Goal: Information Seeking & Learning: Learn about a topic

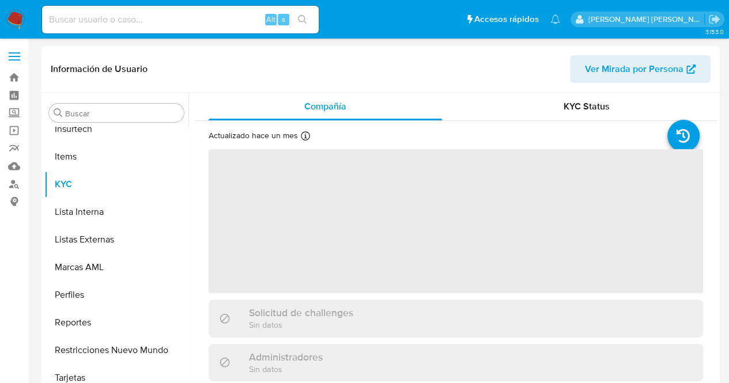
scroll to position [515, 0]
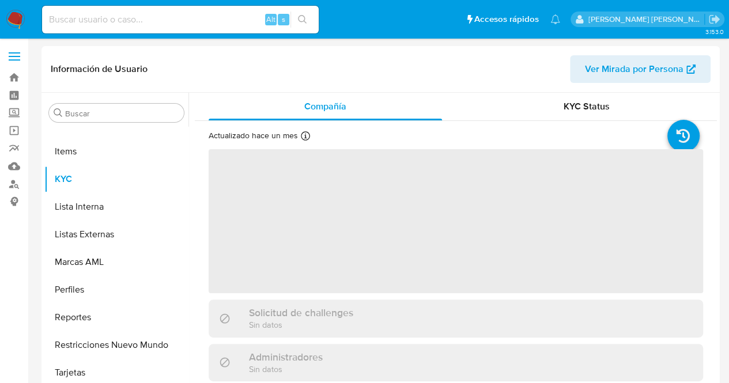
click at [100, 21] on input at bounding box center [180, 19] width 277 height 15
paste input "488265593"
type input "488265593"
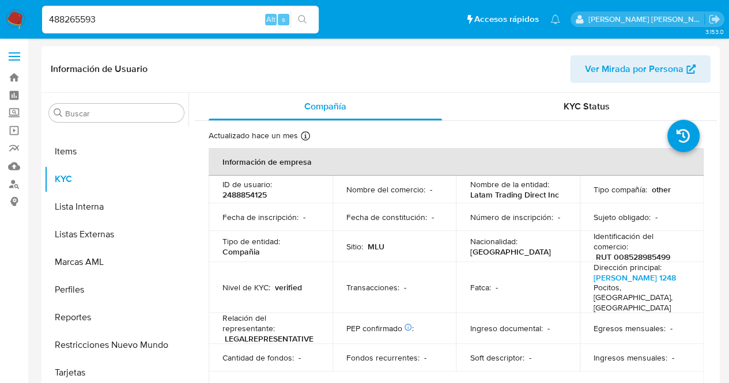
select select "10"
type input "488265593"
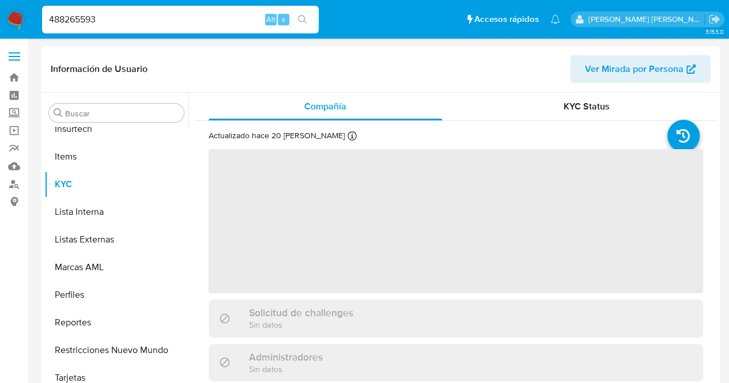
scroll to position [515, 0]
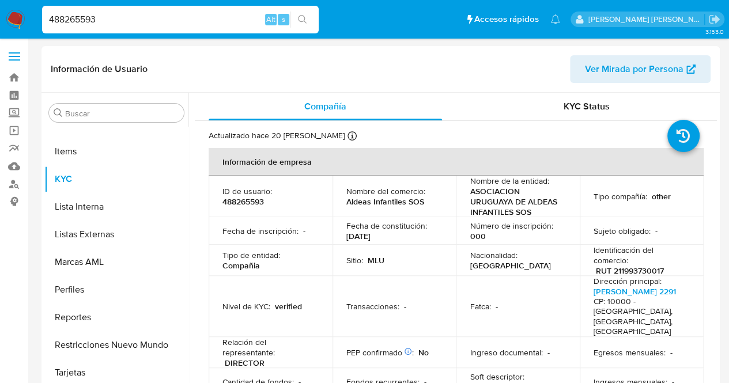
select select "10"
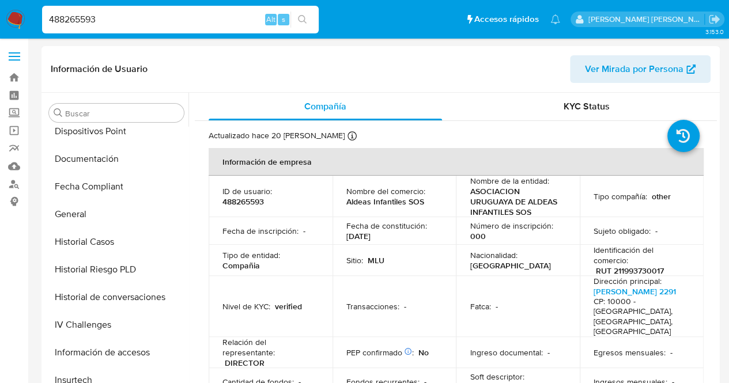
scroll to position [247, 0]
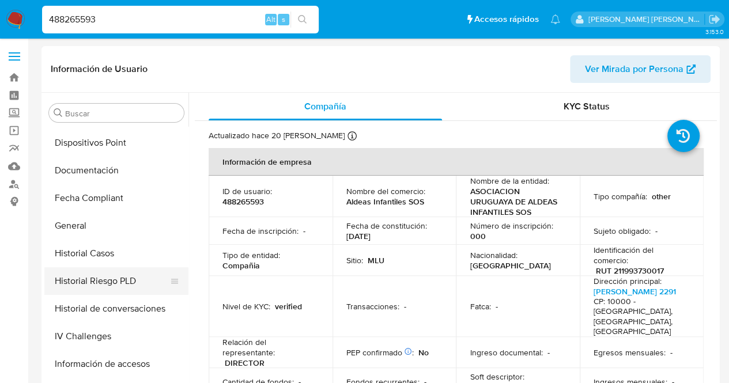
click at [113, 269] on button "Historial Riesgo PLD" at bounding box center [111, 282] width 135 height 28
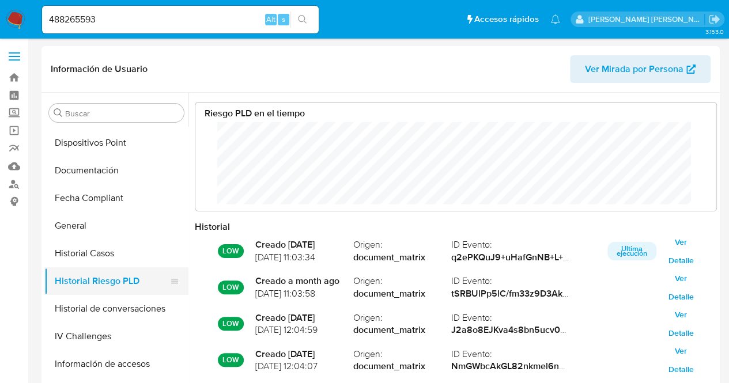
scroll to position [86, 498]
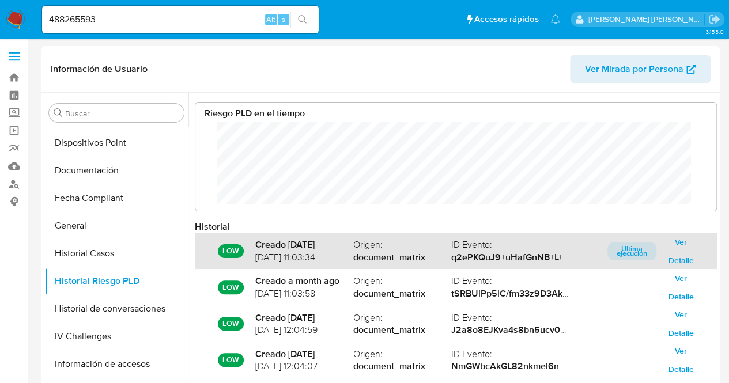
click at [677, 246] on span "Ver Detalle" at bounding box center [681, 251] width 33 height 16
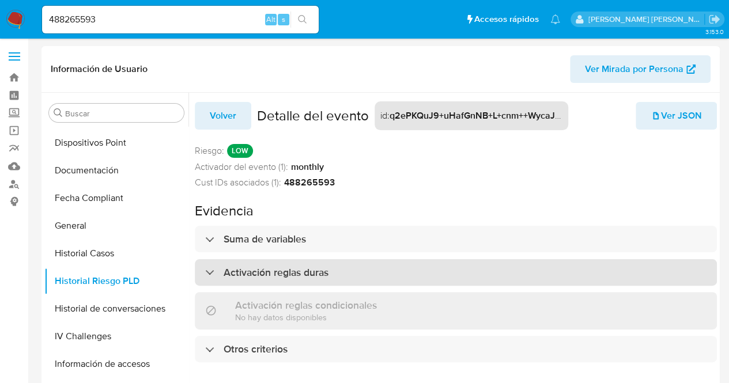
click at [326, 262] on div "Activación reglas duras" at bounding box center [456, 272] width 522 height 27
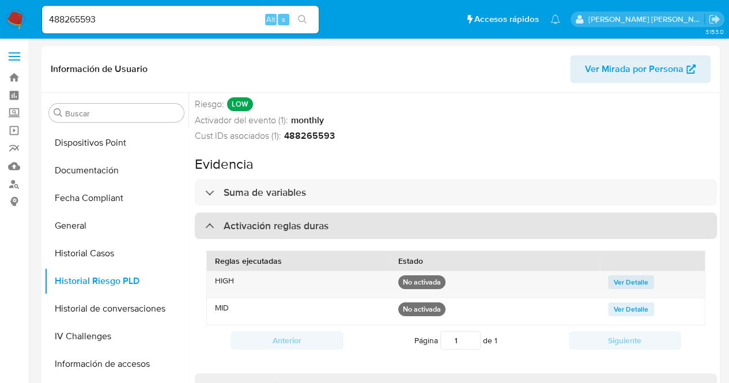
scroll to position [69, 0]
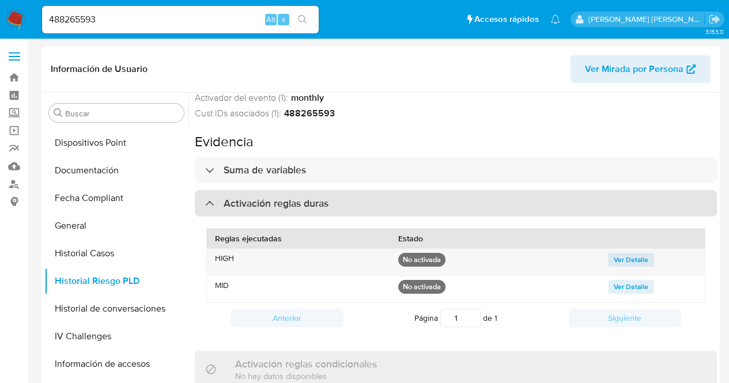
click at [221, 202] on div "Activación reglas duras" at bounding box center [266, 203] width 123 height 13
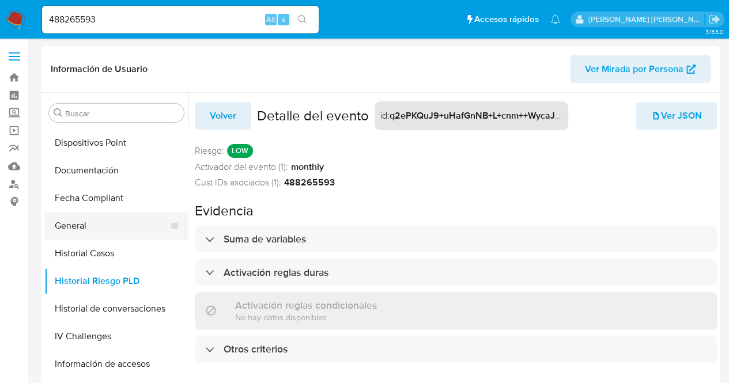
click at [88, 224] on button "General" at bounding box center [111, 226] width 135 height 28
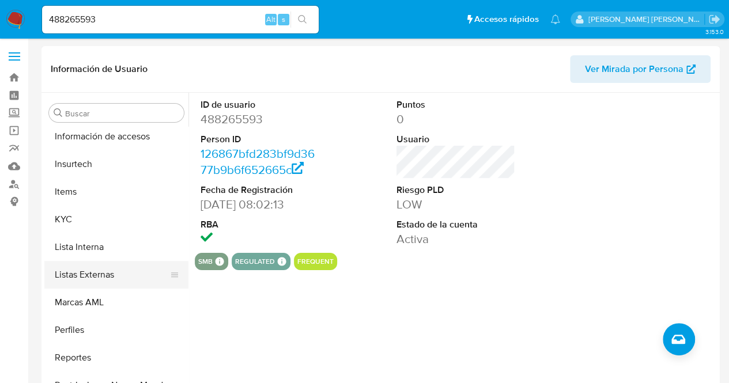
scroll to position [472, 0]
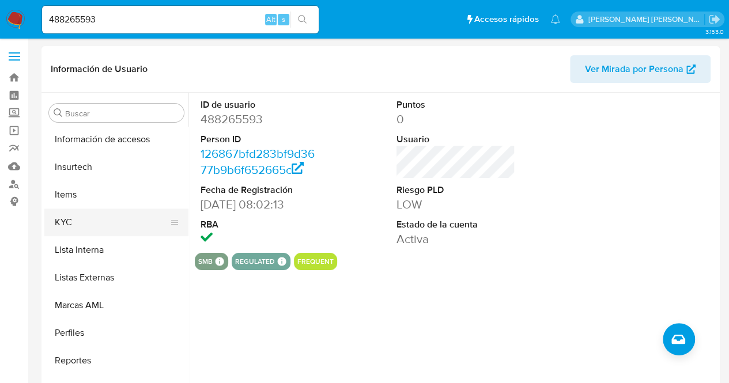
click at [72, 226] on button "KYC" at bounding box center [111, 223] width 135 height 28
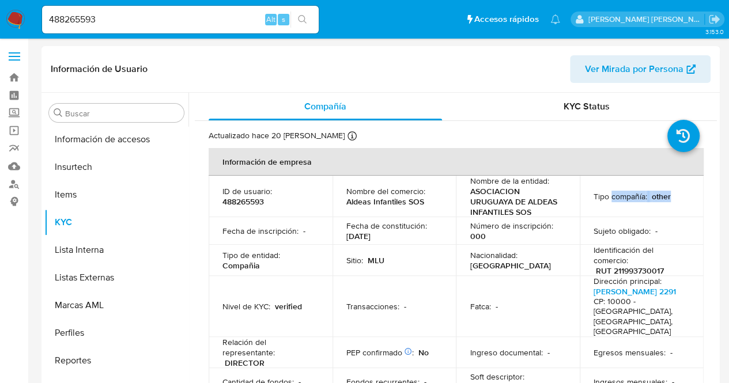
drag, startPoint x: 691, startPoint y: 200, endPoint x: 610, endPoint y: 196, distance: 81.4
click at [610, 196] on td "Tipo compañía : other" at bounding box center [642, 197] width 124 height 42
drag, startPoint x: 224, startPoint y: 20, endPoint x: 0, endPoint y: 112, distance: 242.2
paste input "28377296"
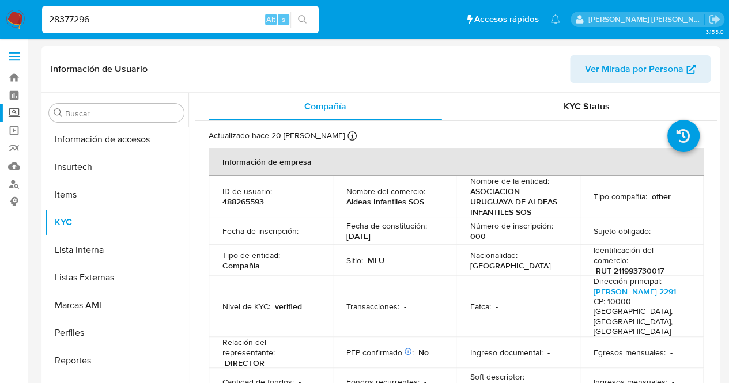
type input "28377296"
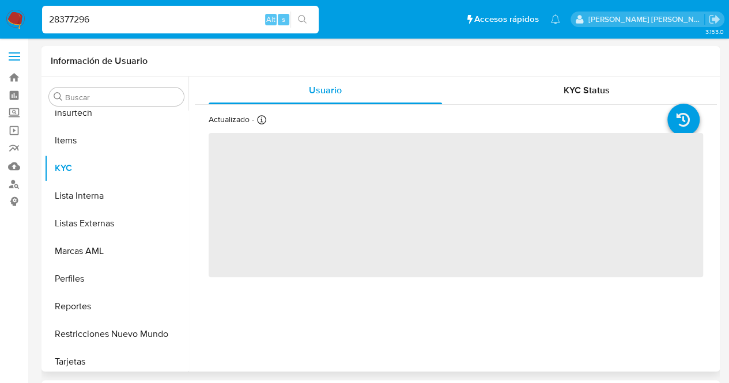
scroll to position [515, 0]
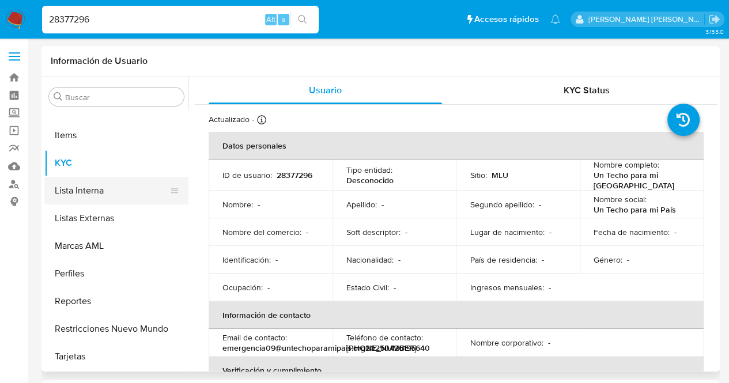
select select "10"
click at [302, 210] on td "Nombre : -" at bounding box center [271, 205] width 124 height 28
drag, startPoint x: 400, startPoint y: 183, endPoint x: 329, endPoint y: 183, distance: 70.9
click at [329, 183] on tr "ID de usuario : 28377296 Tipo entidad : Desconocido Sitio : MLU Nombre completo…" at bounding box center [456, 175] width 495 height 31
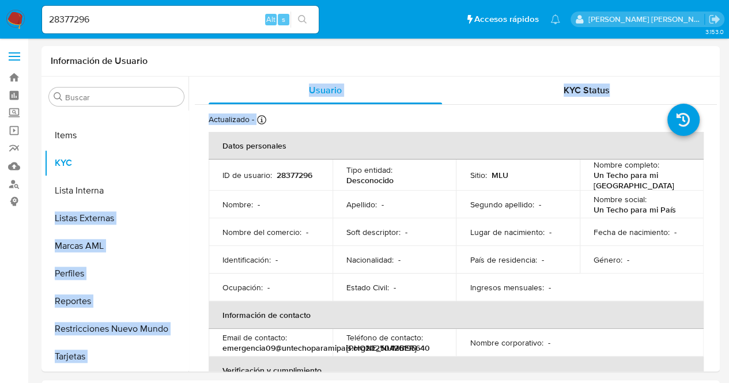
drag, startPoint x: 189, startPoint y: 289, endPoint x: 186, endPoint y: 221, distance: 68.7
click at [183, 210] on div "Buscar Anticipos de dinero Archivos adjuntos CBT Cruces y Relaciones Créditos C…" at bounding box center [380, 224] width 673 height 295
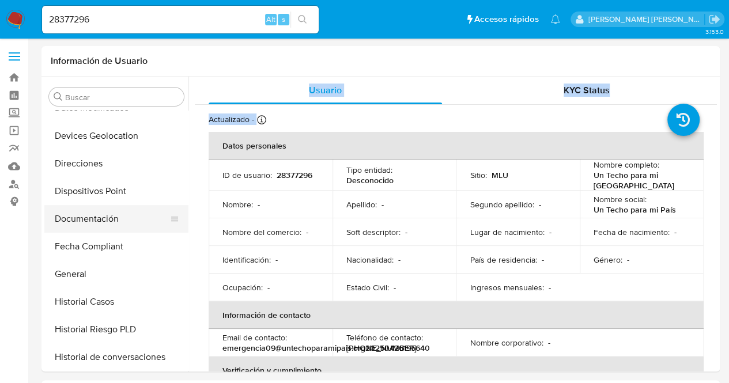
scroll to position [188, 0]
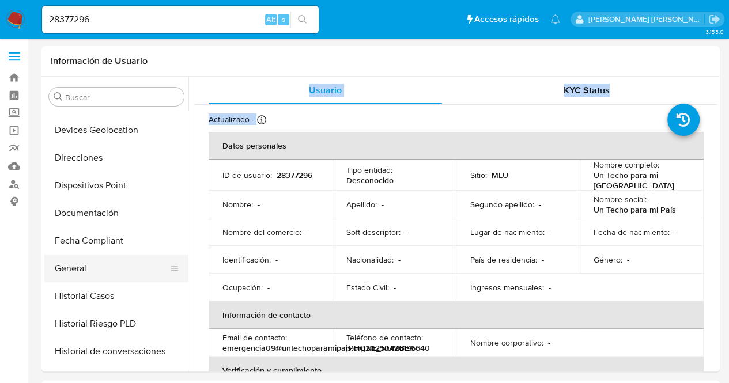
click at [70, 262] on button "General" at bounding box center [111, 269] width 135 height 28
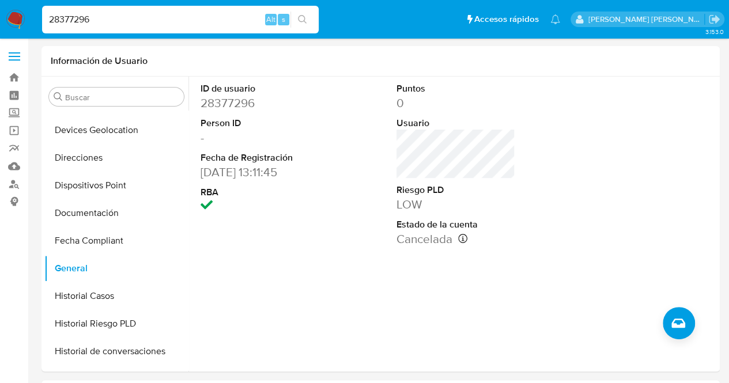
drag, startPoint x: 119, startPoint y: 22, endPoint x: 0, endPoint y: 39, distance: 120.5
paste input "66574740"
type input "266574740"
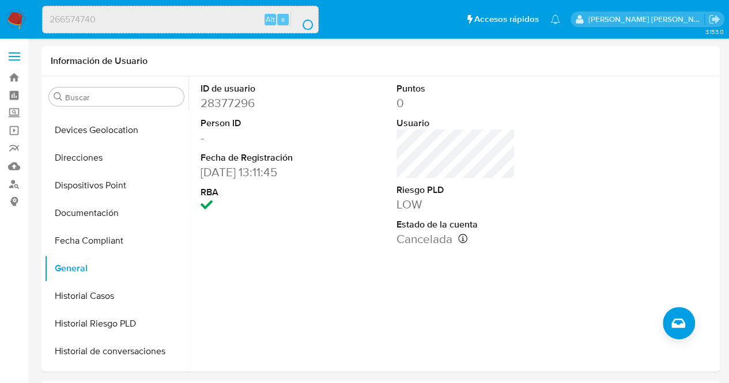
scroll to position [0, 0]
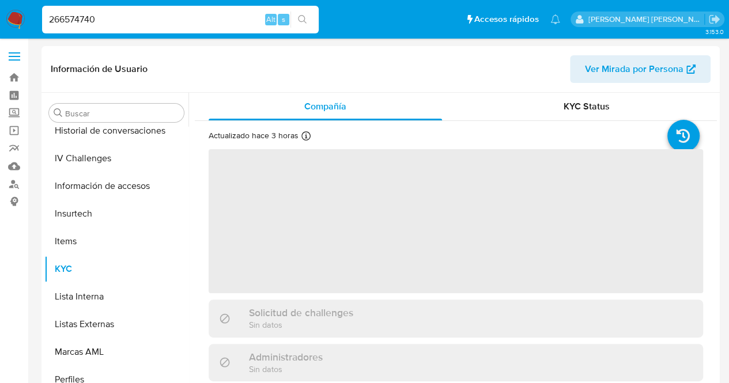
scroll to position [515, 0]
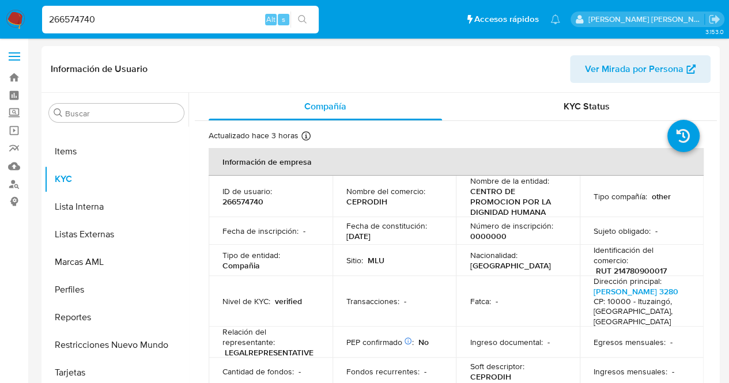
select select "10"
